Goal: Task Accomplishment & Management: Use online tool/utility

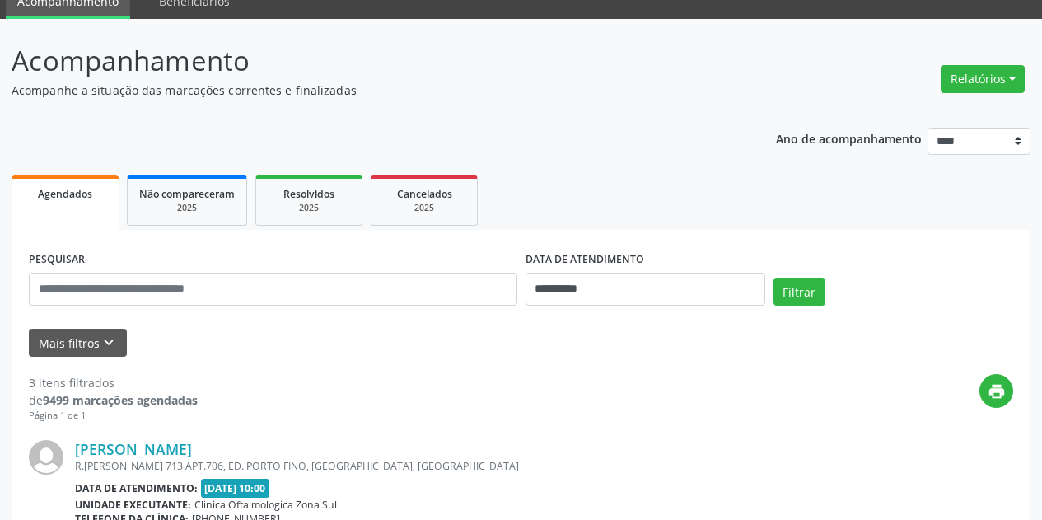
scroll to position [165, 0]
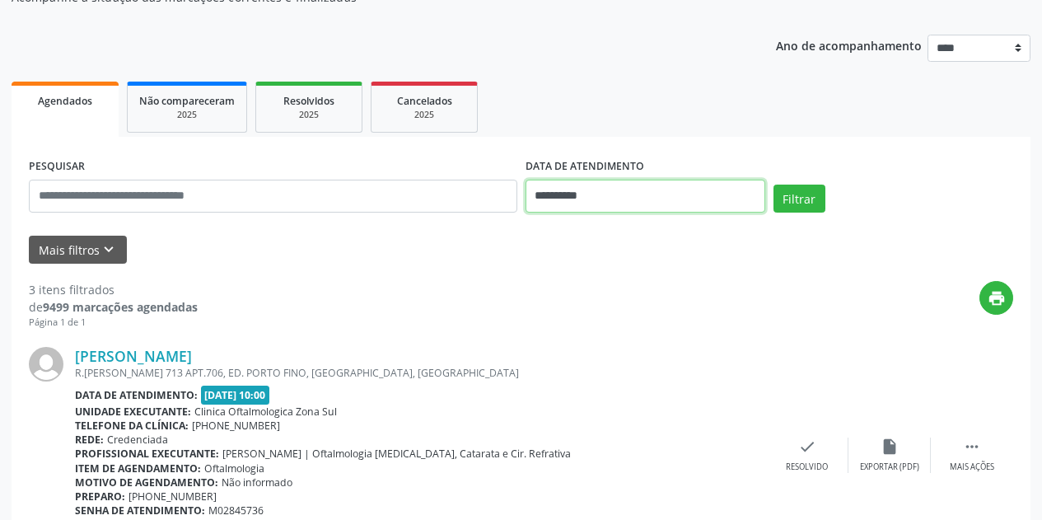
click at [637, 199] on input "**********" at bounding box center [645, 196] width 240 height 33
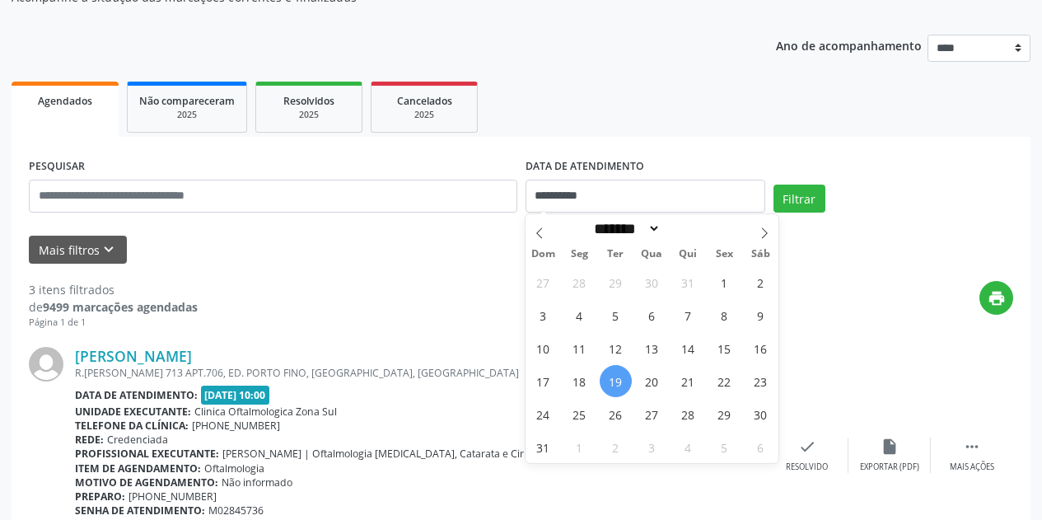
click at [622, 376] on span "19" at bounding box center [615, 381] width 32 height 32
type input "**********"
click at [654, 377] on span "20" at bounding box center [652, 381] width 32 height 32
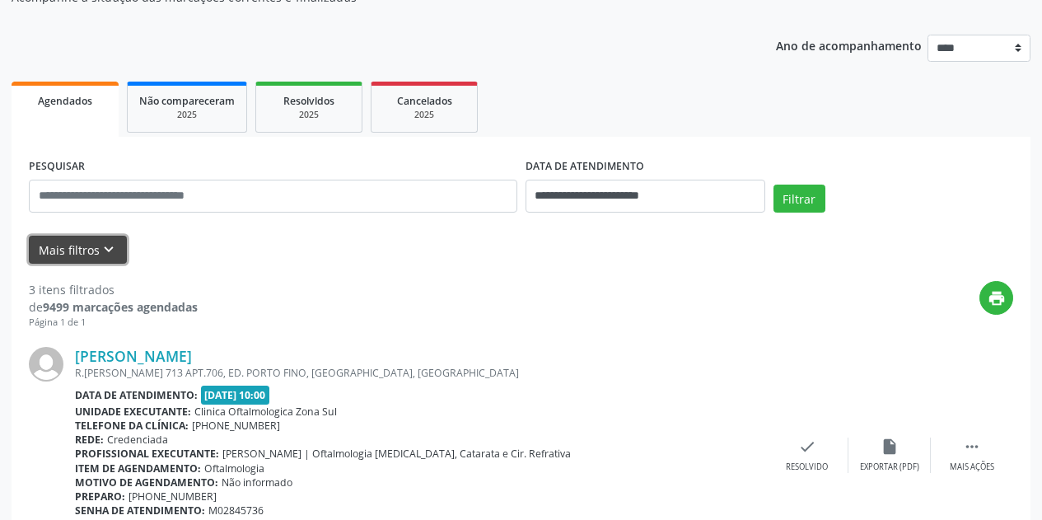
click at [114, 253] on icon "keyboard_arrow_down" at bounding box center [109, 249] width 18 height 18
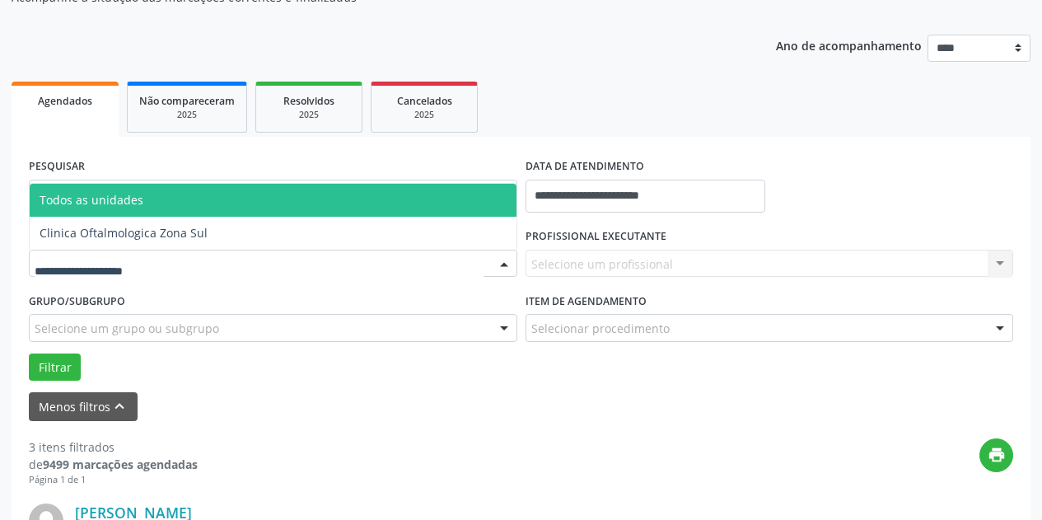
click at [173, 260] on div at bounding box center [273, 263] width 488 height 28
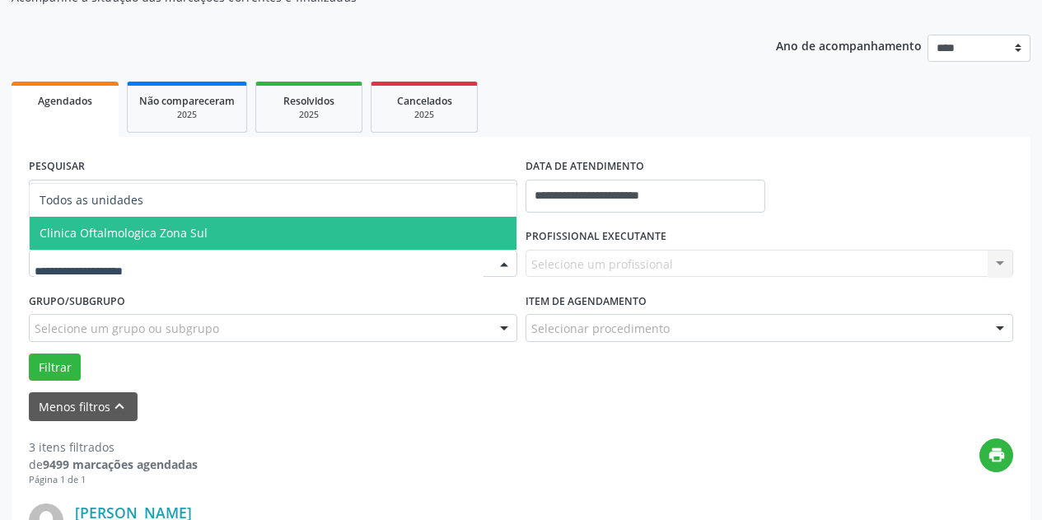
click at [207, 236] on span "Clinica Oftalmologica Zona Sul" at bounding box center [273, 233] width 487 height 33
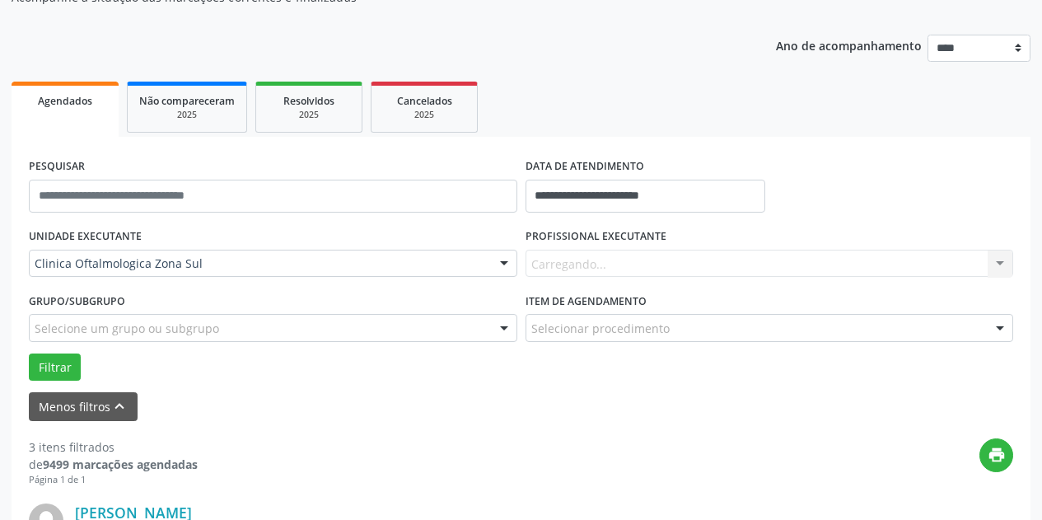
click at [576, 255] on div "Carregando... Nenhum resultado encontrado para: " " Não há nenhuma opção para s…" at bounding box center [769, 263] width 488 height 28
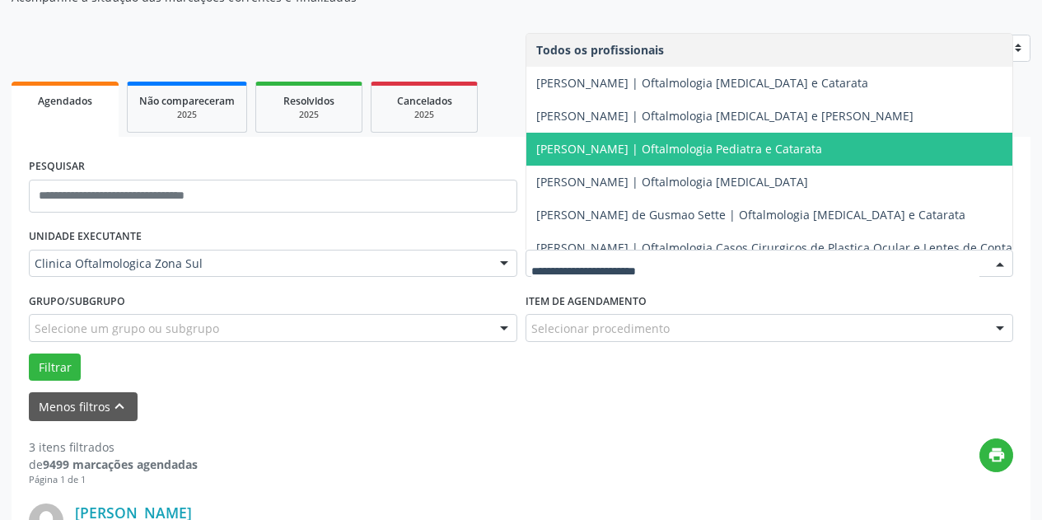
click at [622, 142] on span "[PERSON_NAME] | Oftalmologia Pediatra e Catarata" at bounding box center [679, 149] width 286 height 16
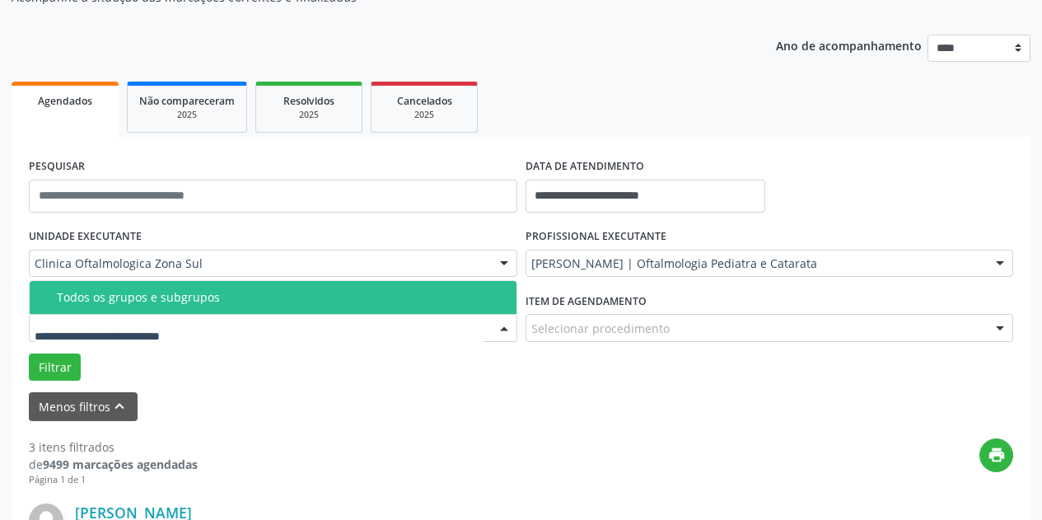
click at [350, 329] on div at bounding box center [273, 328] width 488 height 28
click at [339, 296] on div "Todos os grupos e subgrupos" at bounding box center [282, 297] width 450 height 13
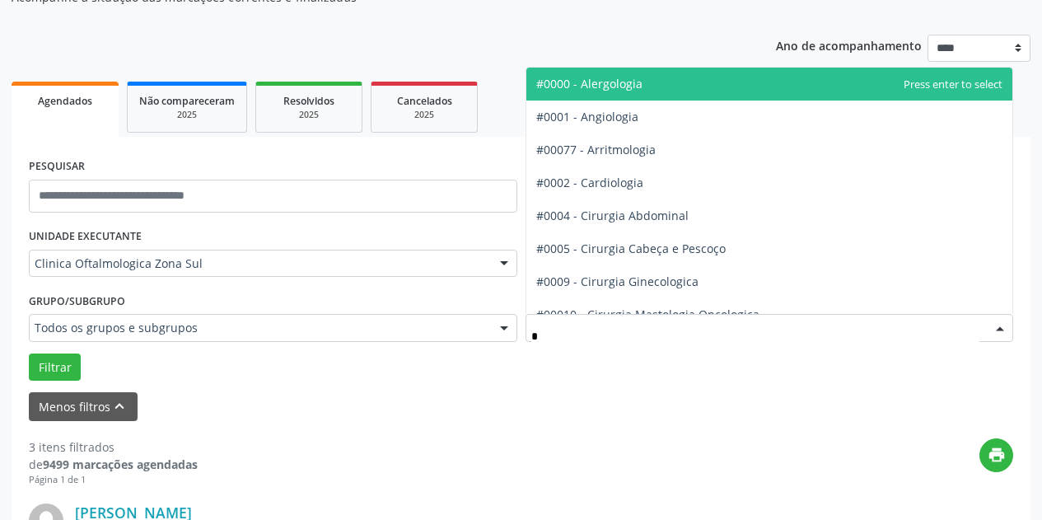
type input "**"
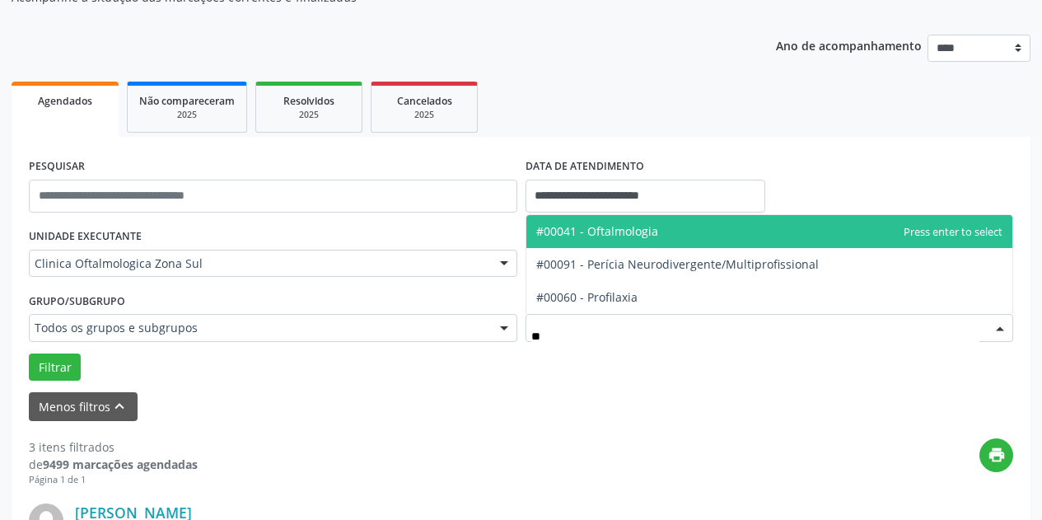
click at [639, 232] on span "#00041 - Oftalmologia" at bounding box center [597, 231] width 122 height 16
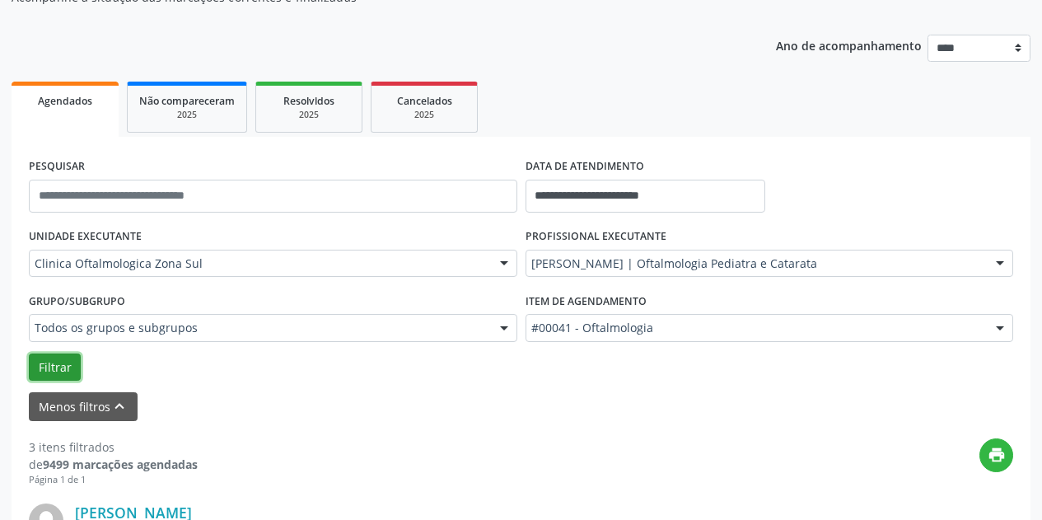
click at [57, 354] on button "Filtrar" at bounding box center [55, 367] width 52 height 28
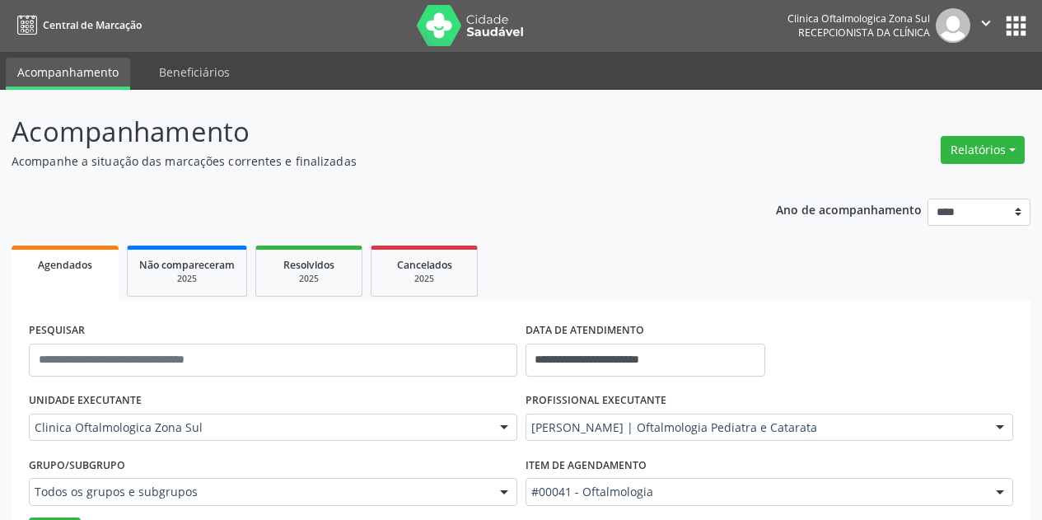
scroll to position [0, 0]
